Goal: Task Accomplishment & Management: Use online tool/utility

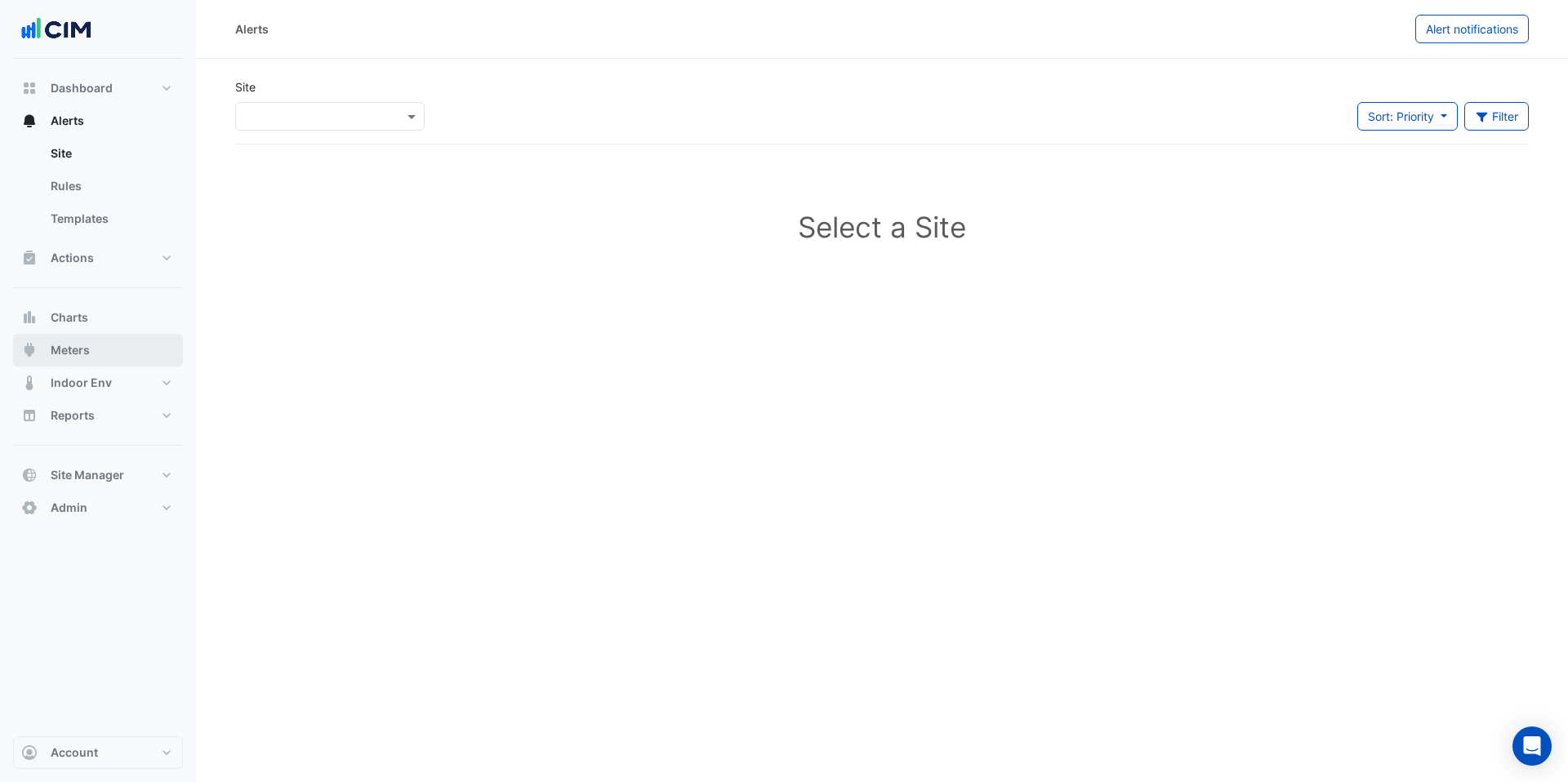
click at [128, 343] on button "Meters" at bounding box center [97, 351] width 169 height 33
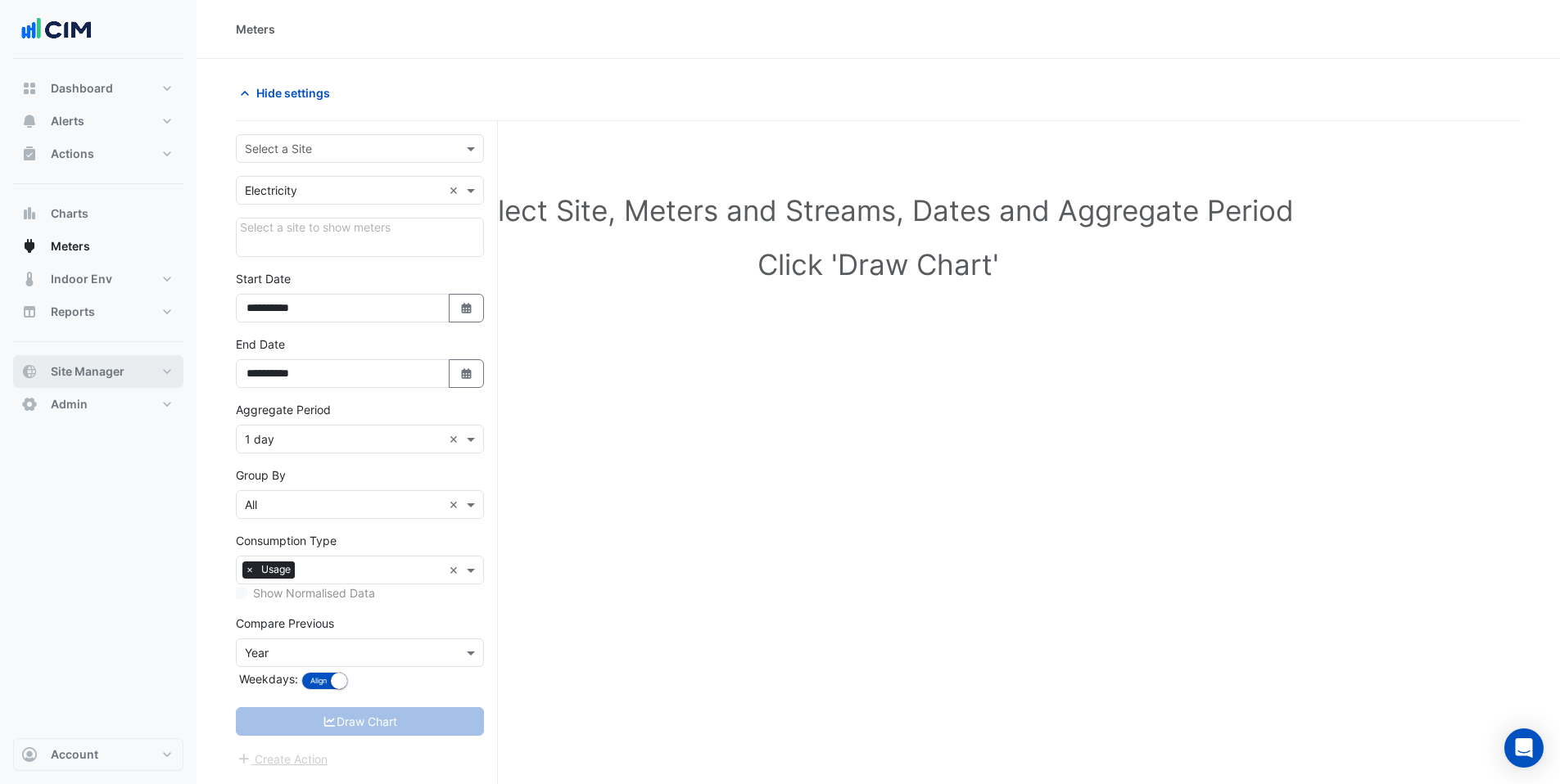
click at [146, 368] on button "Site Manager" at bounding box center [98, 372] width 170 height 33
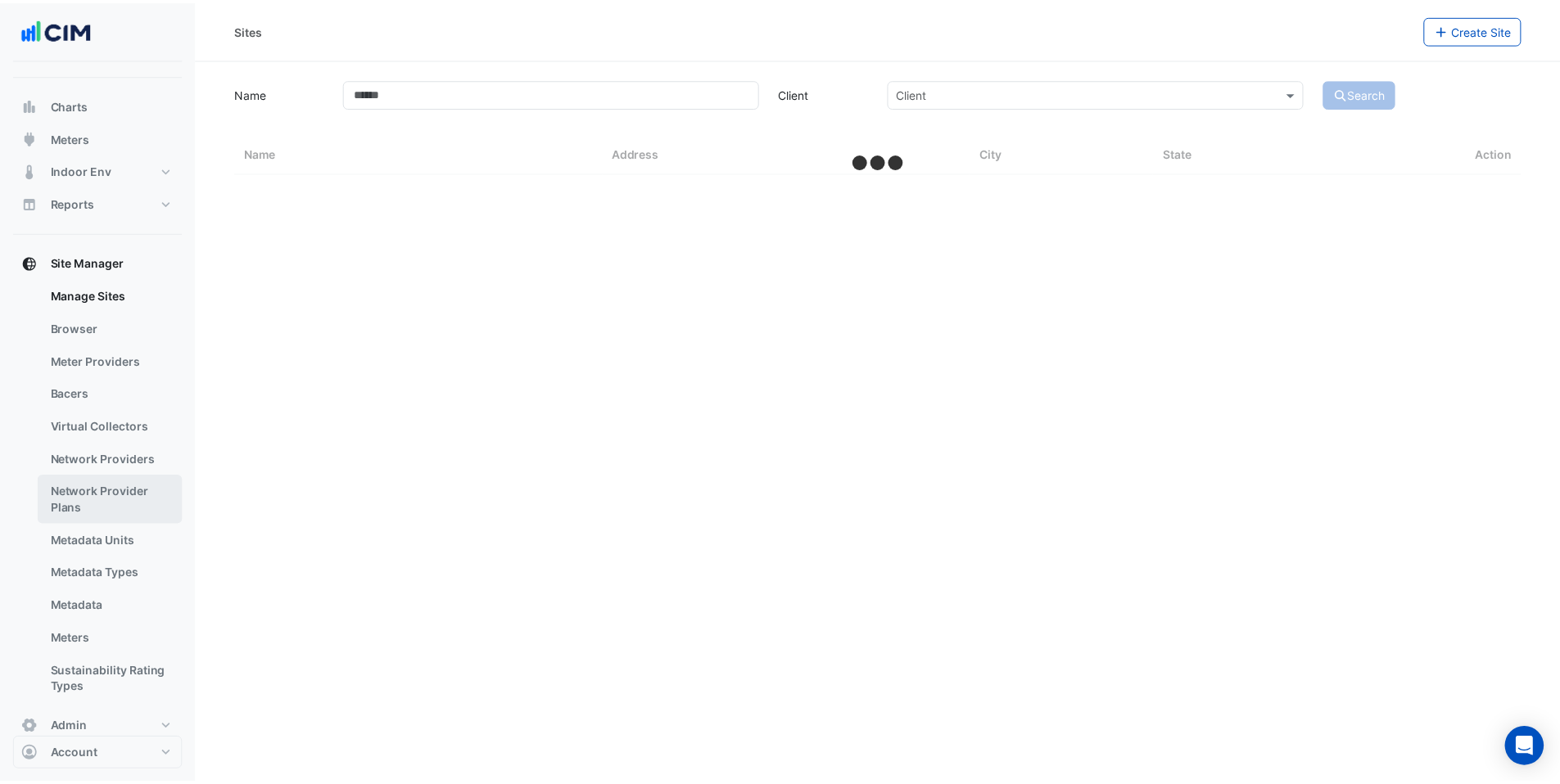
scroll to position [134, 0]
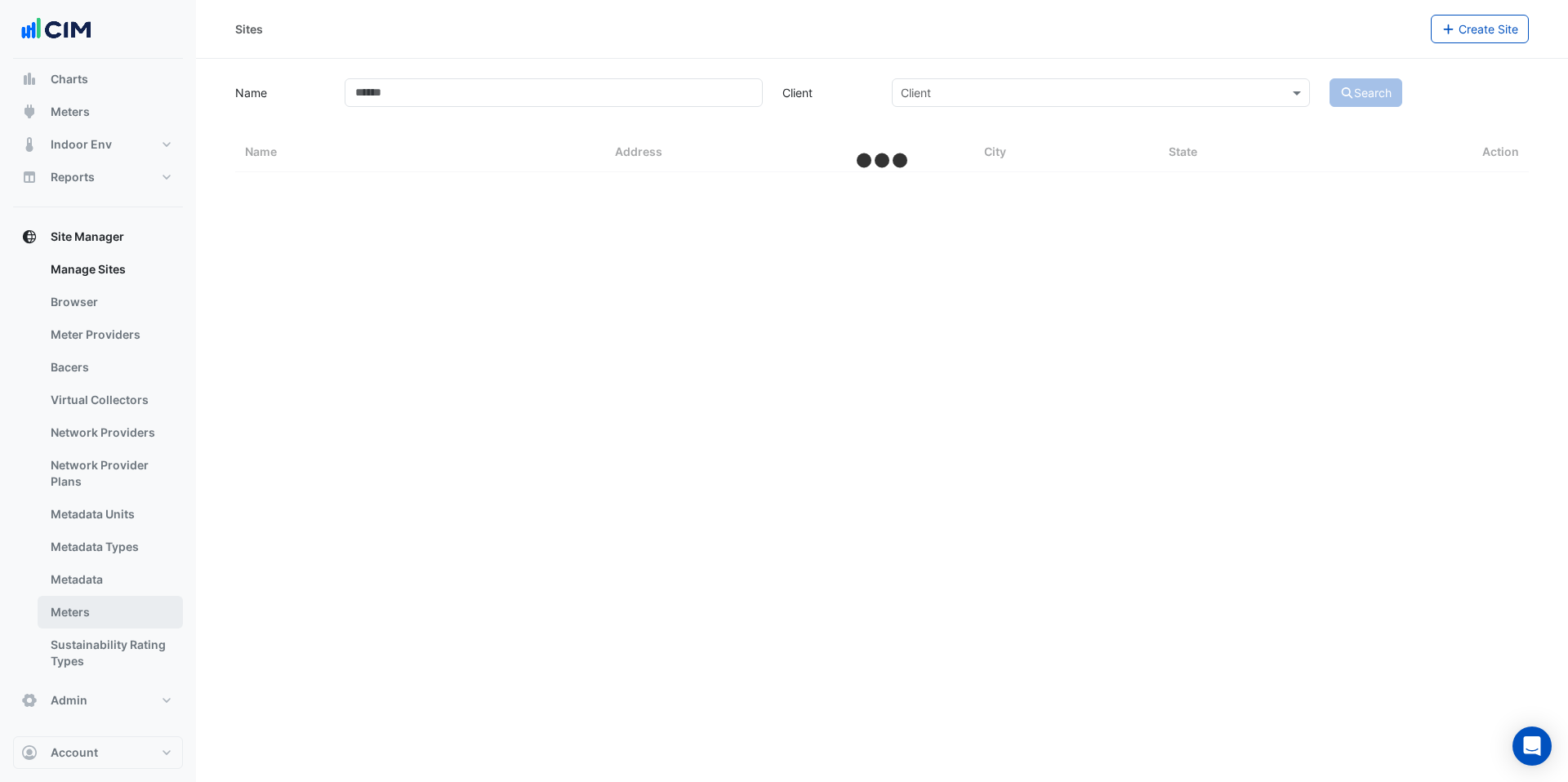
click at [121, 608] on link "Meters" at bounding box center [110, 612] width 146 height 33
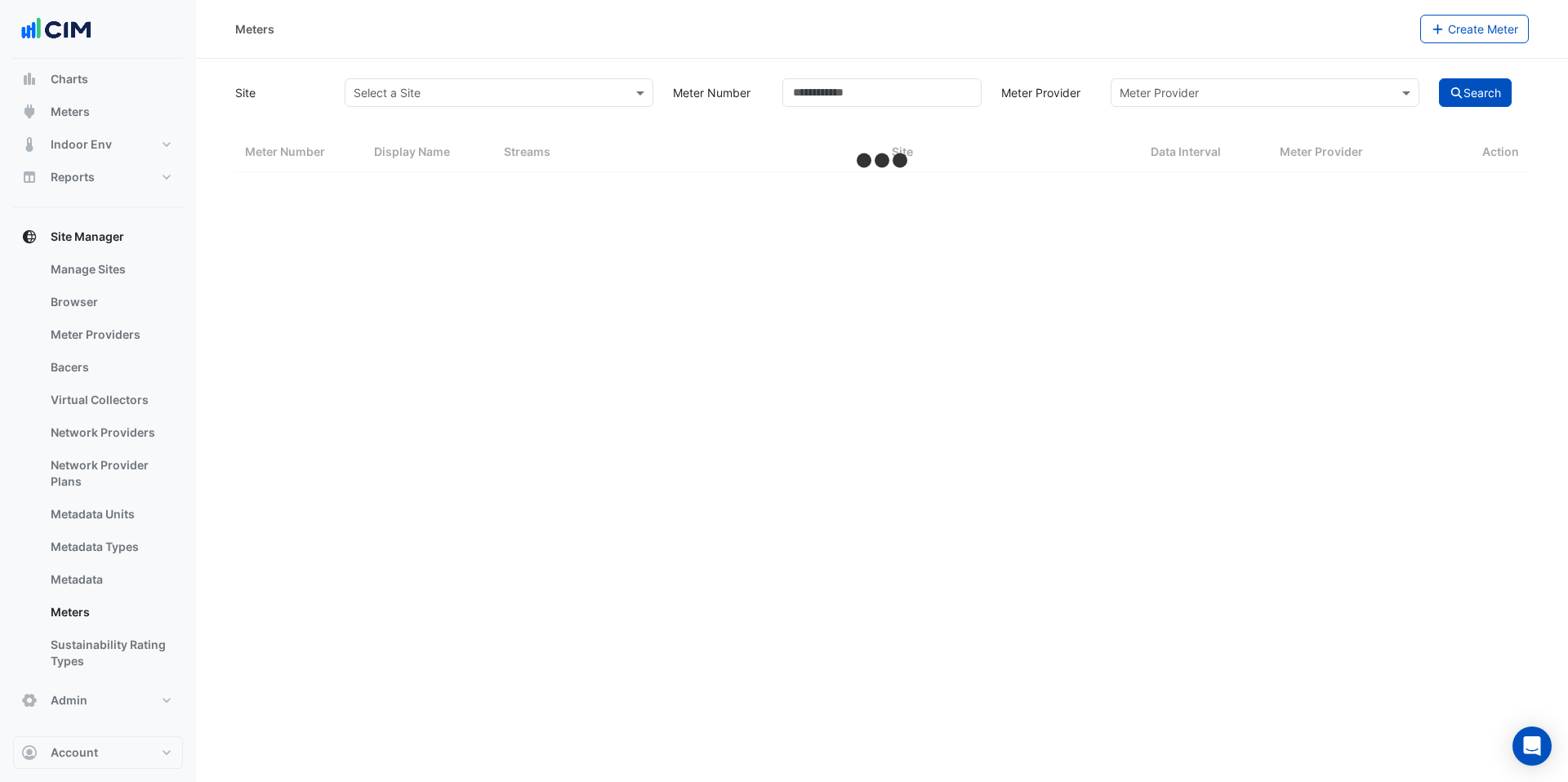
select select "***"
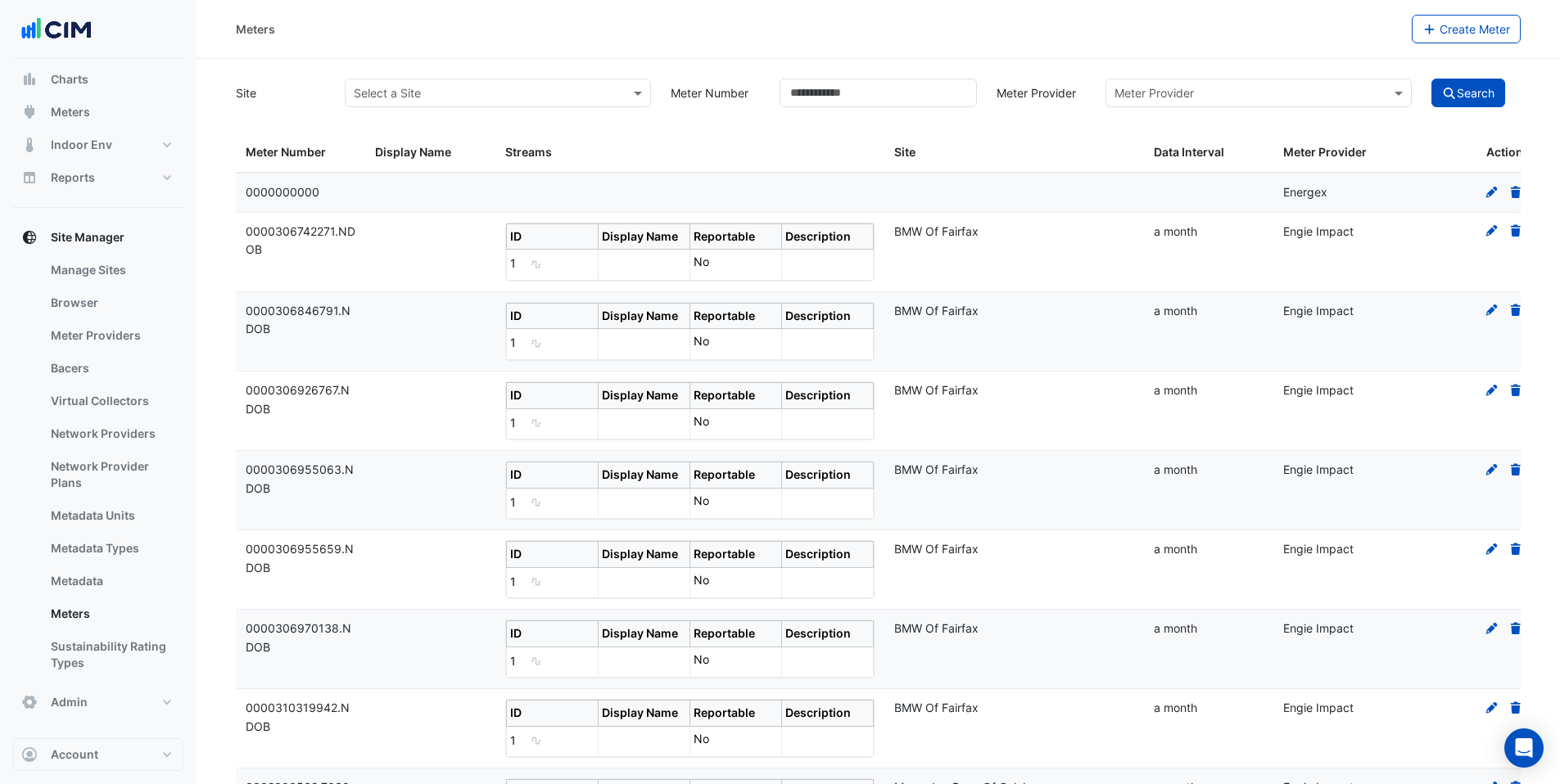
click at [1490, 228] on icon at bounding box center [1492, 230] width 15 height 12
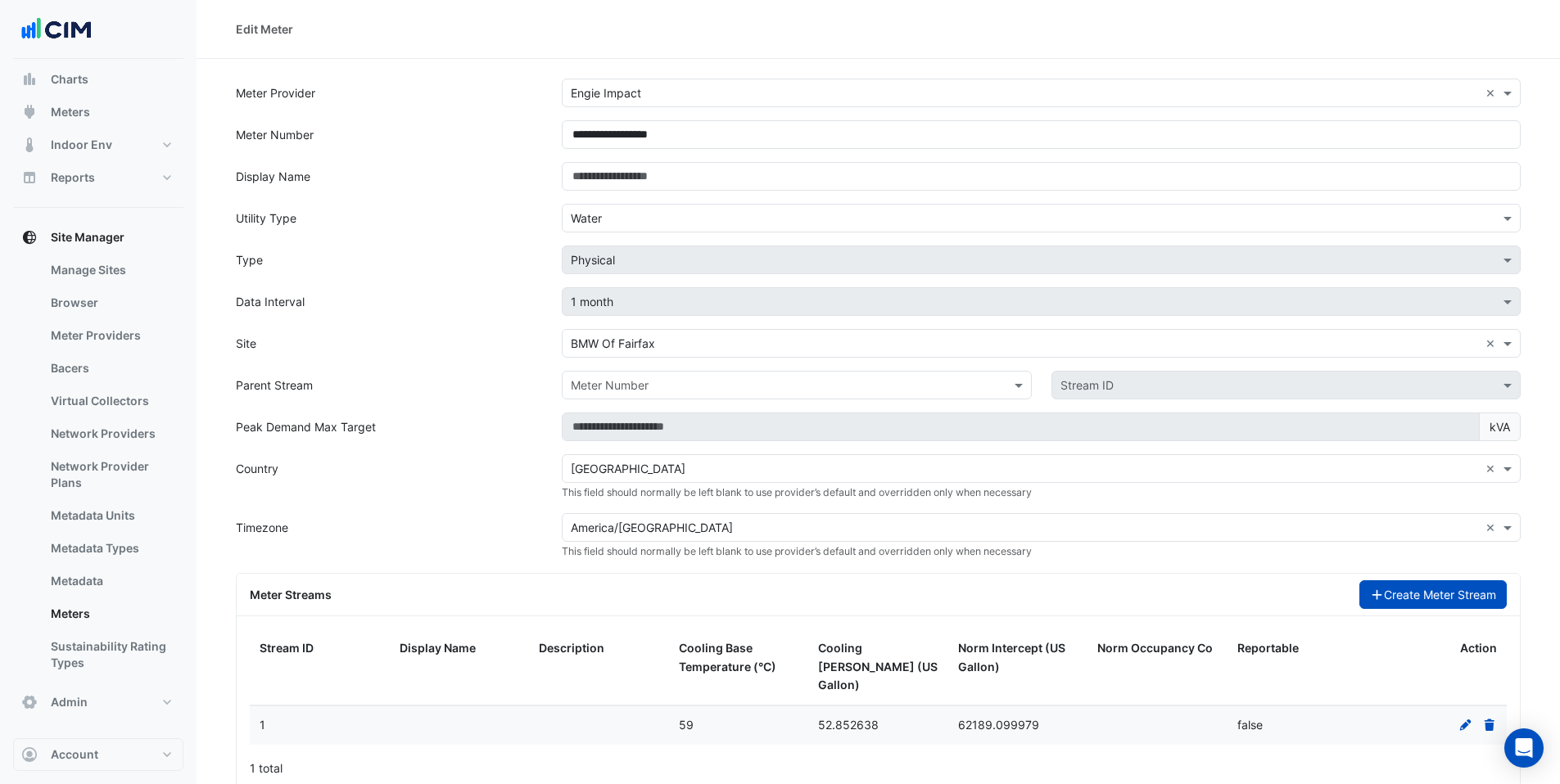
click at [1418, 603] on button "Create Meter Stream" at bounding box center [1434, 594] width 148 height 28
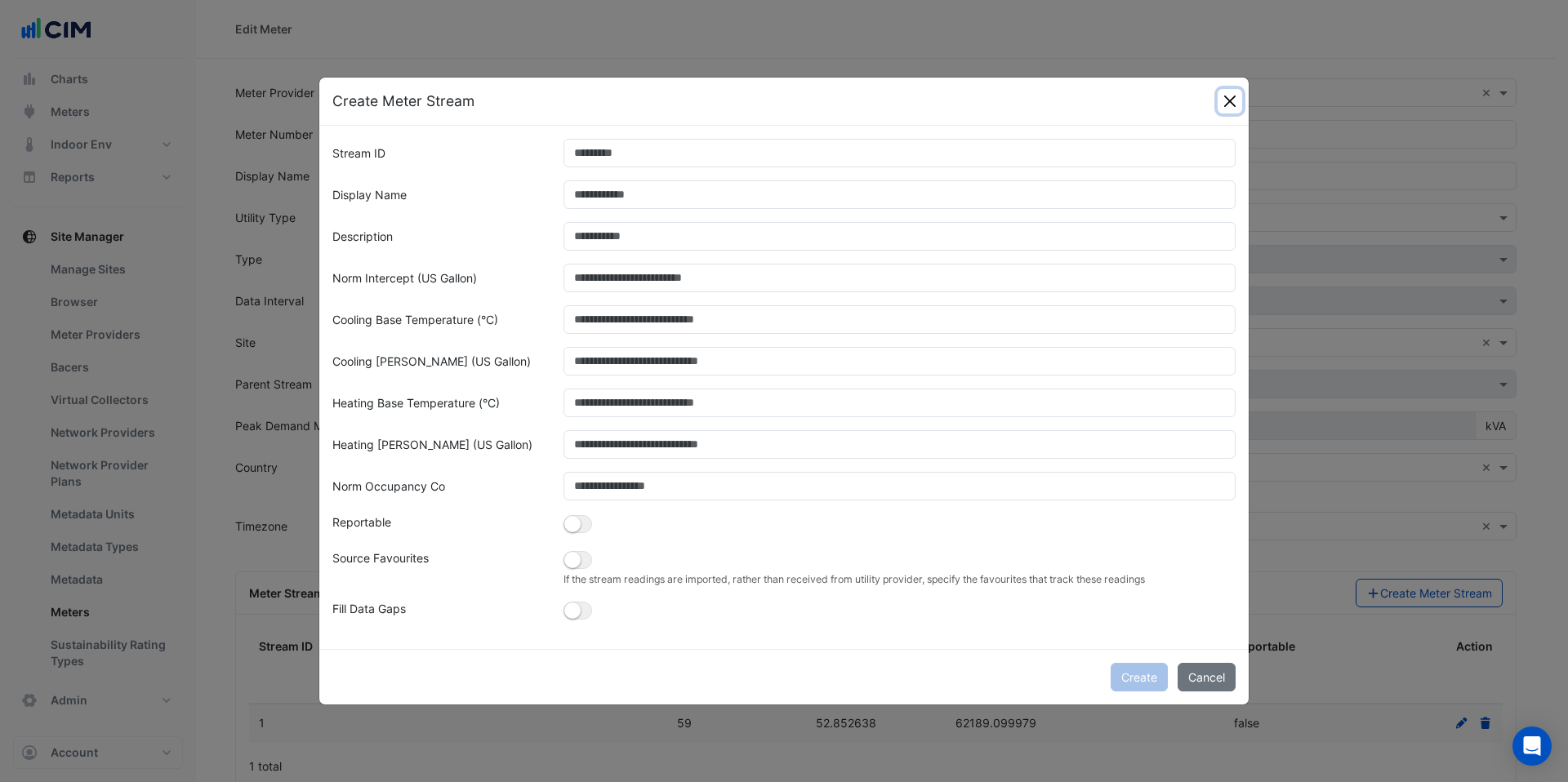
click at [1237, 98] on button "Close" at bounding box center [1229, 101] width 25 height 25
